Goal: Task Accomplishment & Management: Use online tool/utility

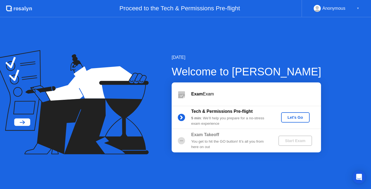
click at [243, 138] on div "Exam Takeoff" at bounding box center [230, 135] width 78 height 7
click at [250, 119] on div "5 min : We’ll help you prepare for a no-stress exam experience" at bounding box center [230, 121] width 78 height 11
click at [291, 119] on div "Let's Go" at bounding box center [295, 117] width 24 height 4
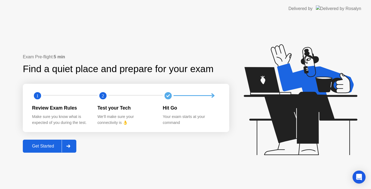
click at [52, 145] on div "Get Started" at bounding box center [42, 146] width 37 height 5
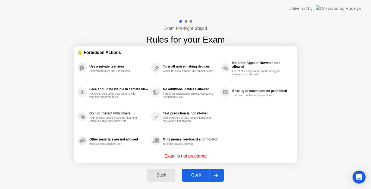
click at [218, 178] on div at bounding box center [215, 175] width 13 height 12
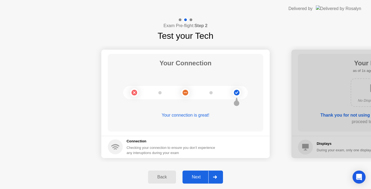
click at [218, 178] on div at bounding box center [214, 177] width 13 height 12
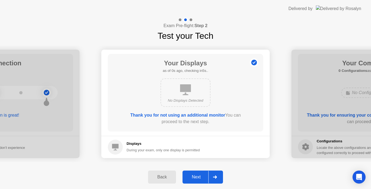
click at [218, 178] on div at bounding box center [214, 177] width 13 height 12
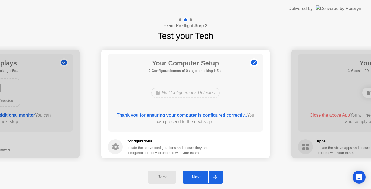
click at [218, 178] on div at bounding box center [214, 177] width 13 height 12
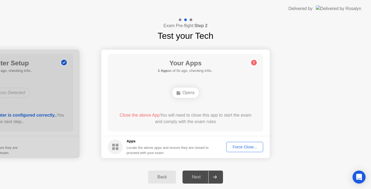
click at [218, 178] on div at bounding box center [214, 177] width 13 height 12
click at [211, 178] on div at bounding box center [214, 177] width 13 height 12
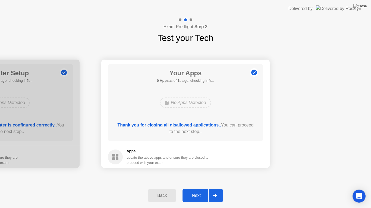
click at [201, 189] on div "Next" at bounding box center [196, 195] width 24 height 5
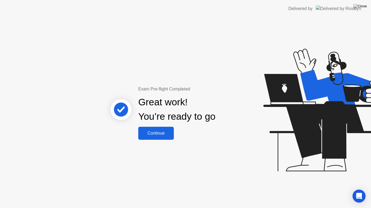
click at [167, 135] on div "Continue" at bounding box center [156, 133] width 32 height 5
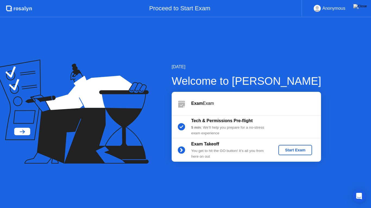
click at [294, 148] on div "Start Exam" at bounding box center [294, 150] width 29 height 4
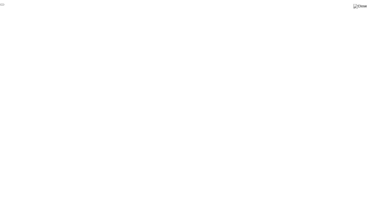
click div "End Proctoring Session"
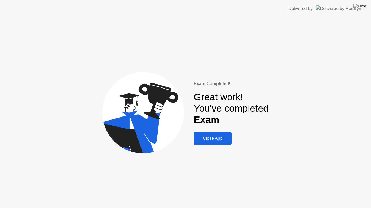
click at [218, 138] on div "Close App" at bounding box center [212, 138] width 35 height 5
